Goal: Task Accomplishment & Management: Use online tool/utility

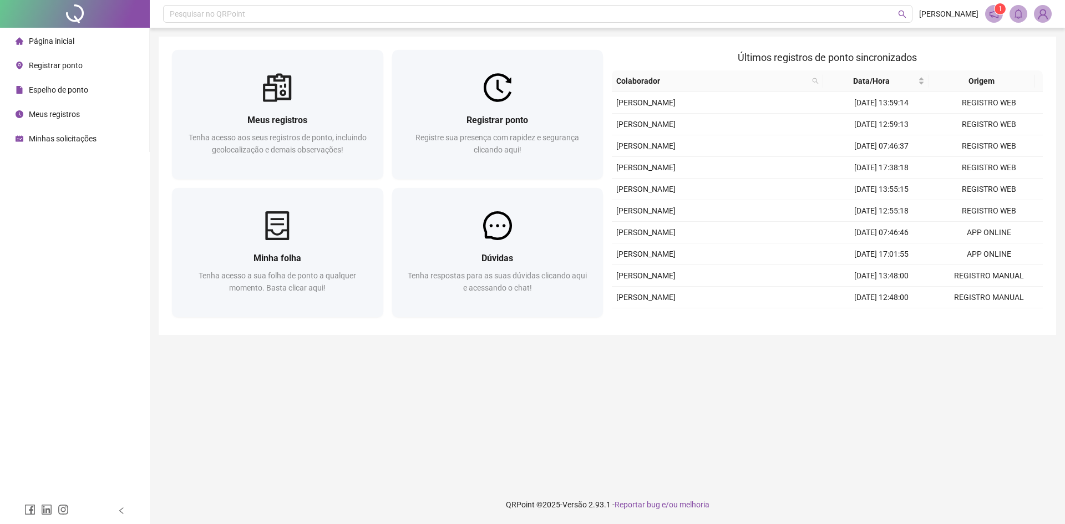
click at [79, 87] on span "Espelho de ponto" at bounding box center [58, 89] width 59 height 9
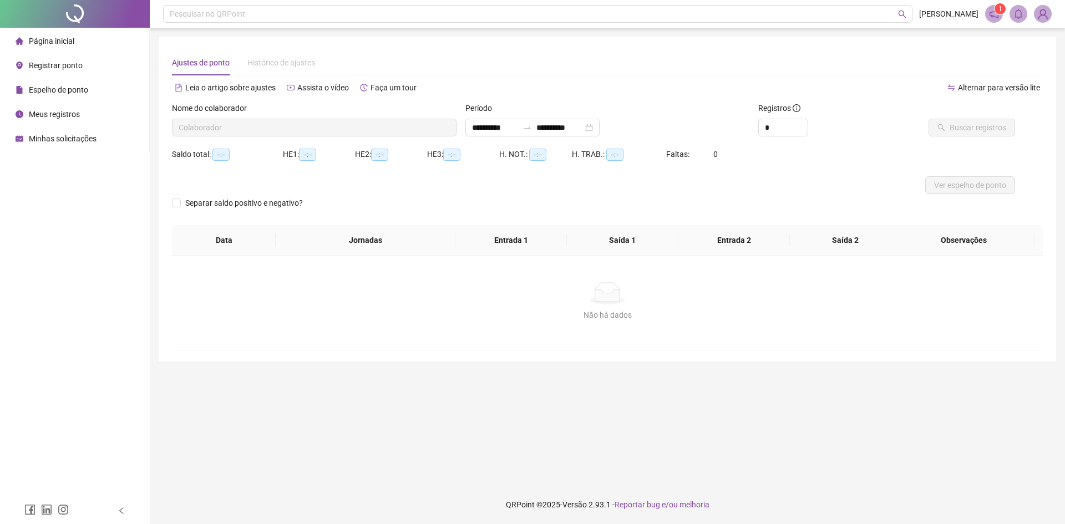
type input "**********"
click at [996, 127] on span "Buscar registros" at bounding box center [978, 127] width 57 height 12
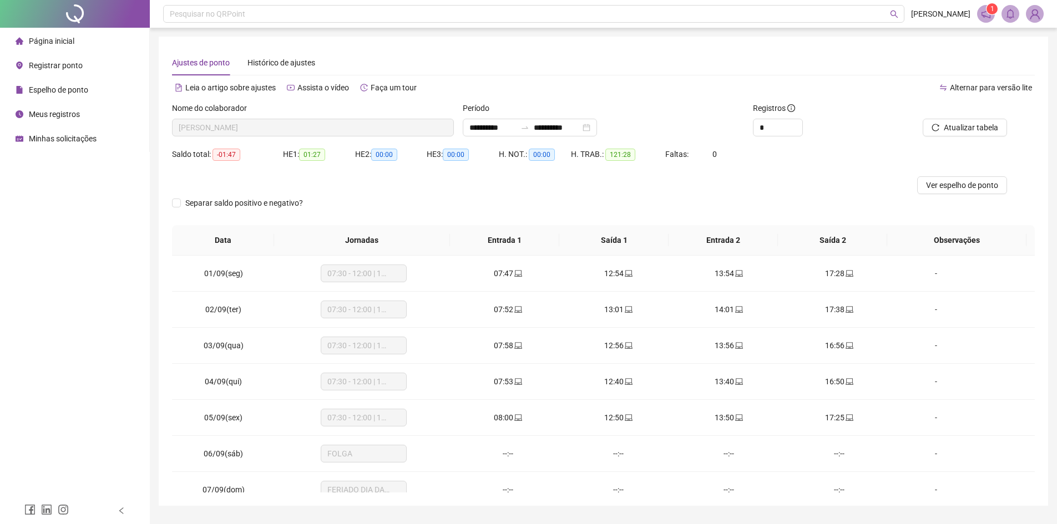
click at [134, 43] on li "Página inicial" at bounding box center [74, 41] width 145 height 22
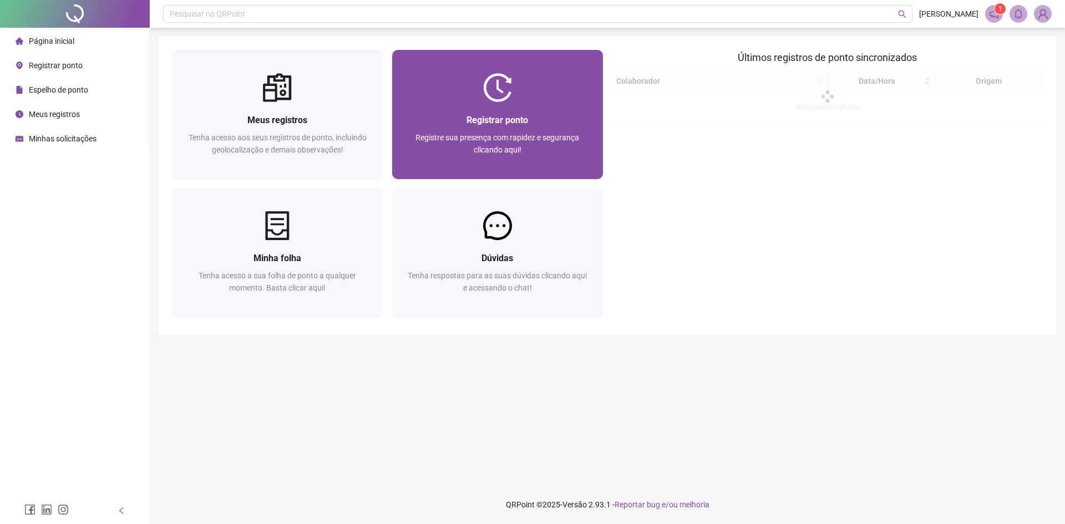
click at [496, 133] on span "Registre sua presença com rapidez e segurança clicando aqui!" at bounding box center [497, 143] width 164 height 21
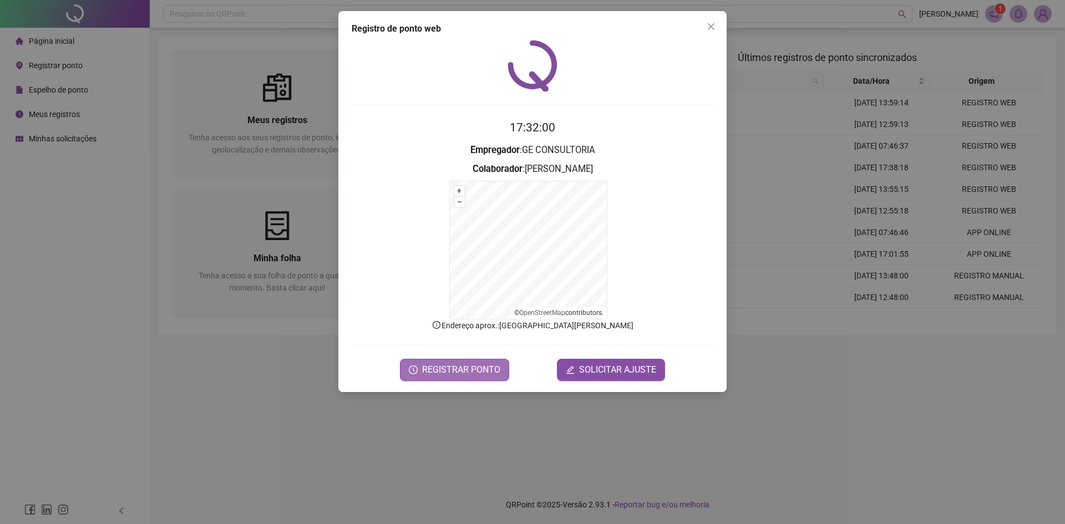
click at [460, 364] on span "REGISTRAR PONTO" at bounding box center [461, 369] width 78 height 13
